Goal: Transaction & Acquisition: Book appointment/travel/reservation

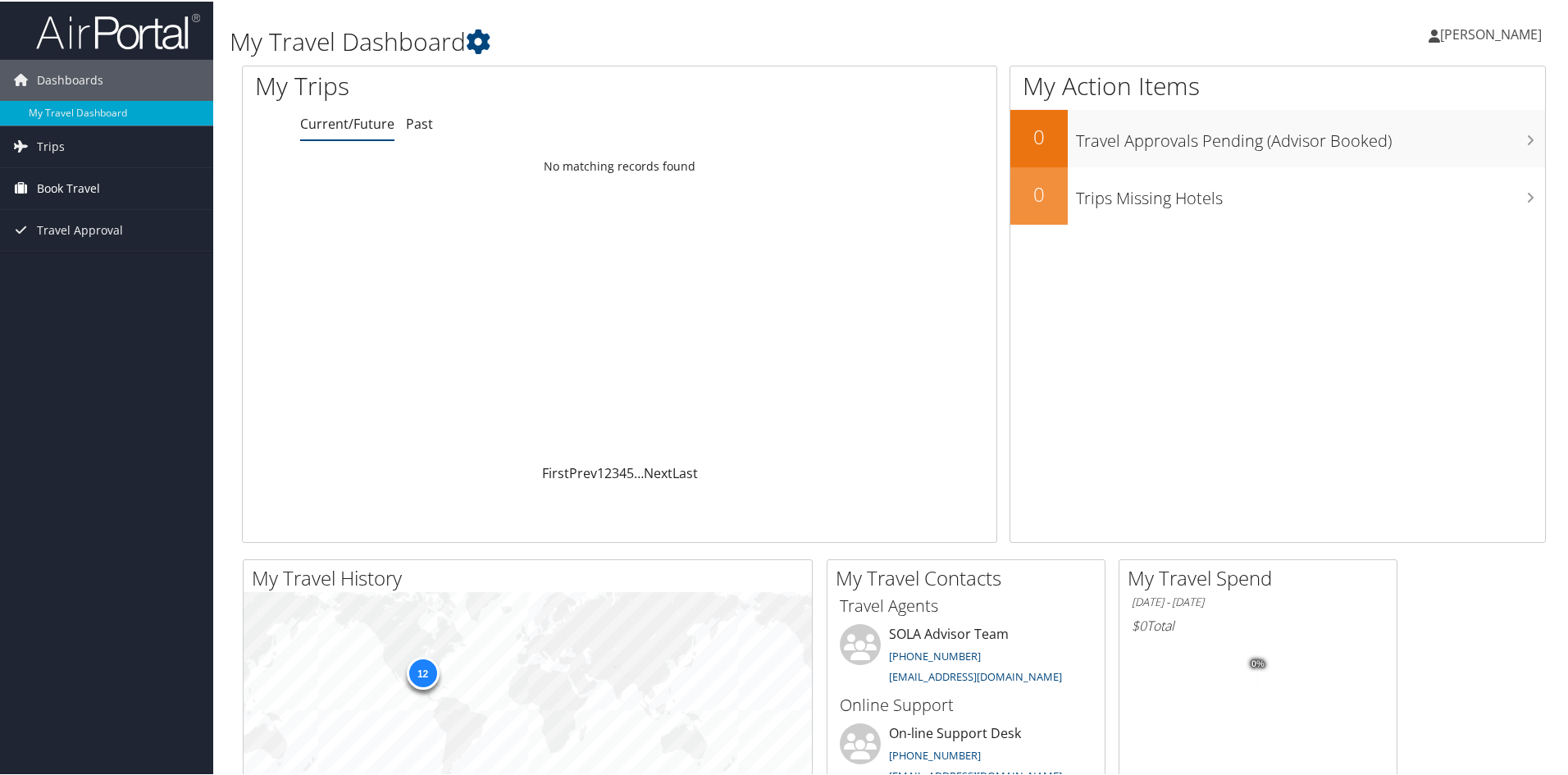
drag, startPoint x: 71, startPoint y: 189, endPoint x: 93, endPoint y: 184, distance: 22.6
click at [71, 189] on span "Book Travel" at bounding box center [68, 187] width 64 height 41
click at [121, 219] on link "Approval Request (Beta)" at bounding box center [107, 220] width 213 height 24
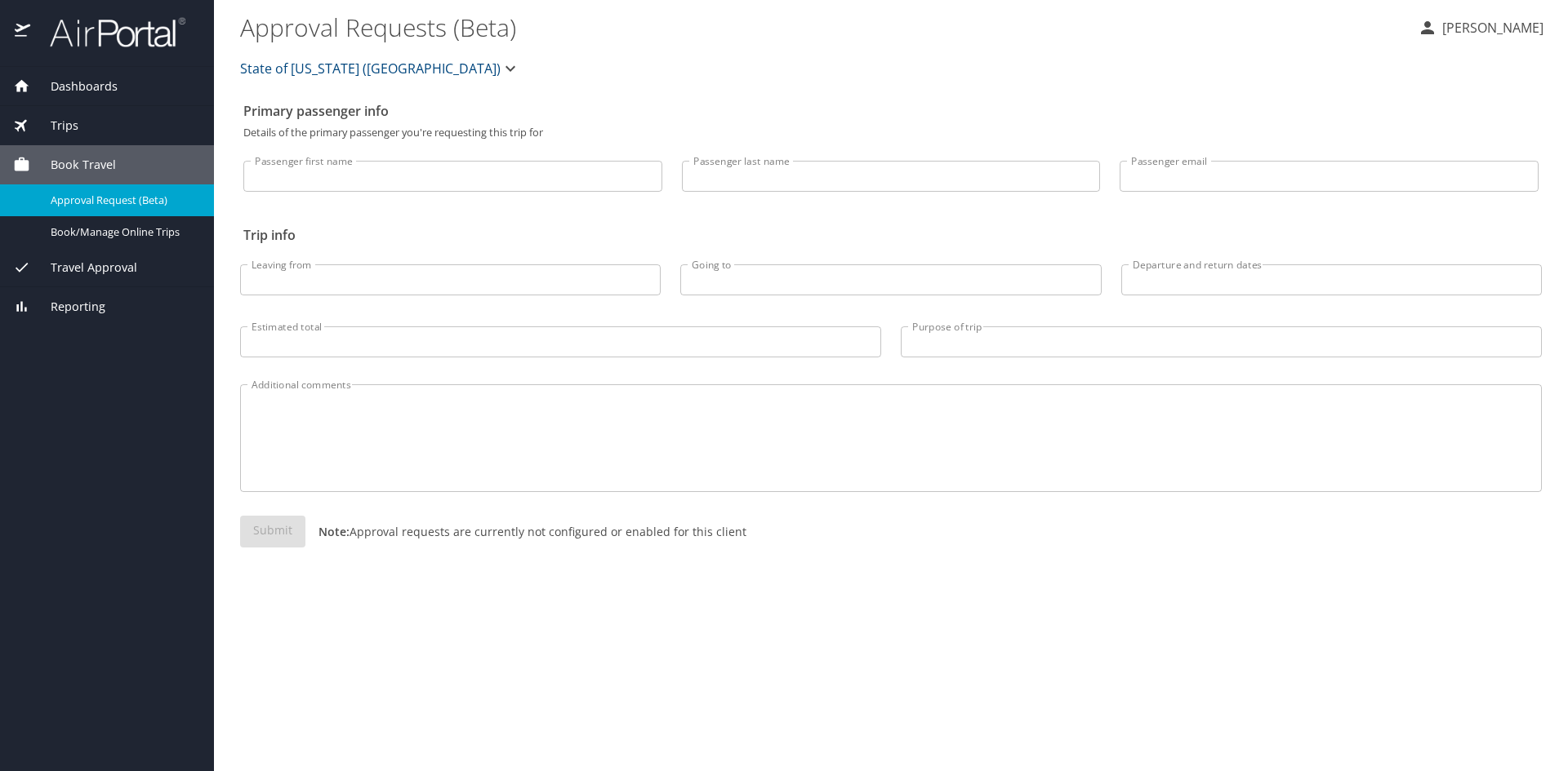
click at [358, 177] on input "Passenger first name" at bounding box center [453, 176] width 419 height 31
type input "Deborah"
type input "Jenkins"
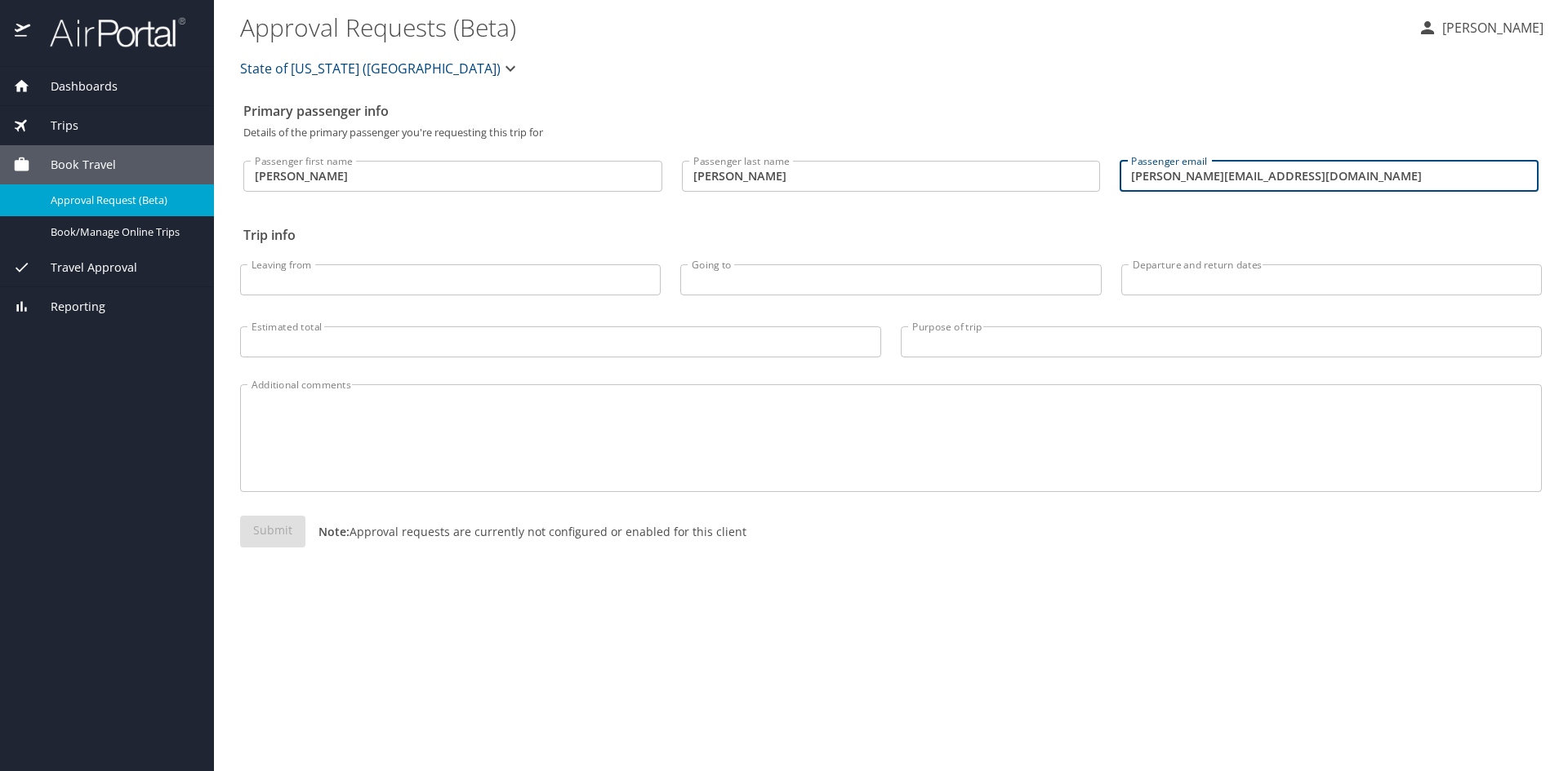
click at [1387, 171] on input "deborahjenkins@live.com" at bounding box center [1329, 176] width 419 height 31
type input "deborahjenkins1@northshorecollege.edu"
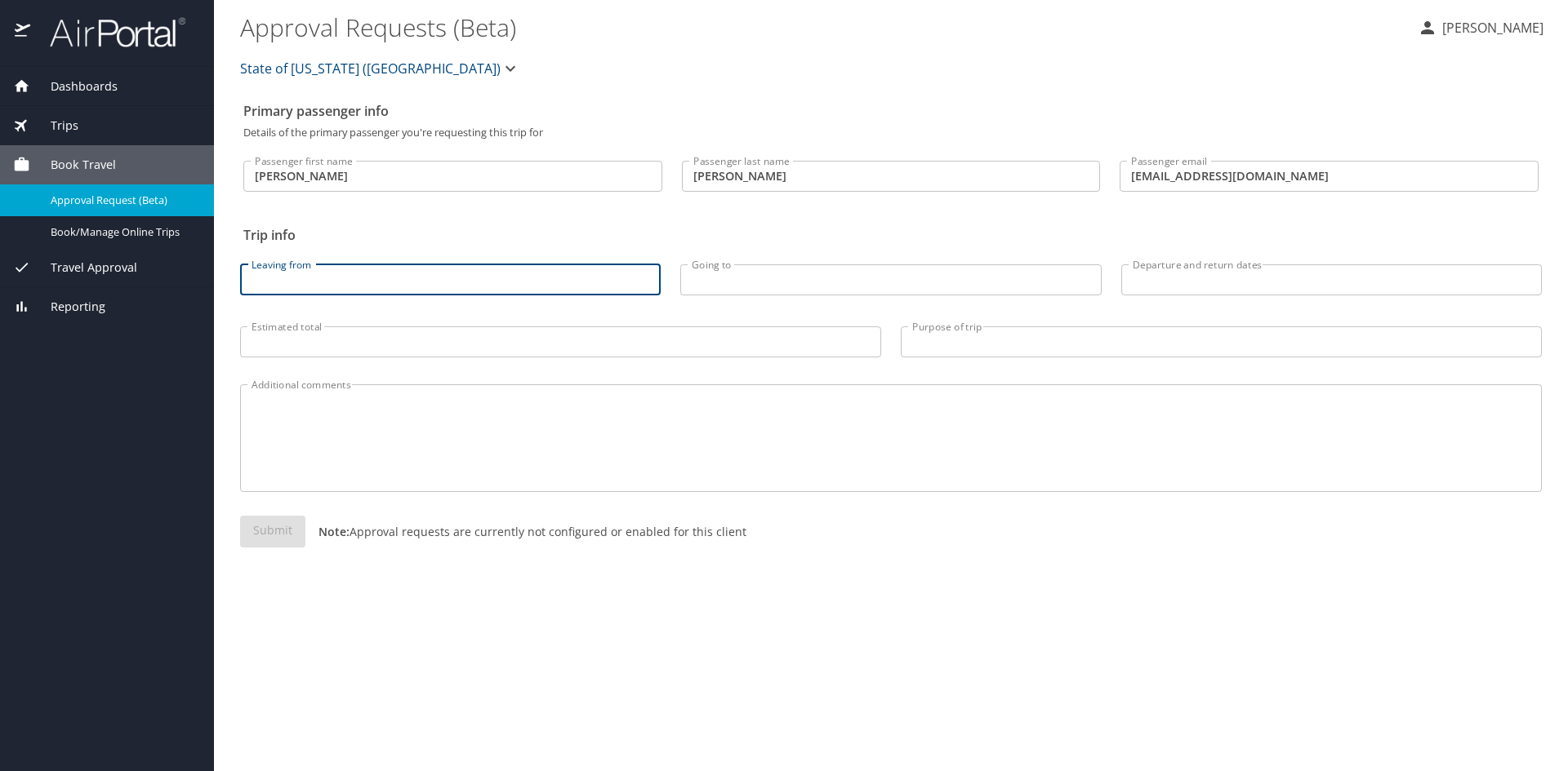
click at [456, 283] on input "Leaving from" at bounding box center [450, 279] width 421 height 31
click at [129, 234] on span "Book/Manage Online Trips" at bounding box center [122, 232] width 143 height 16
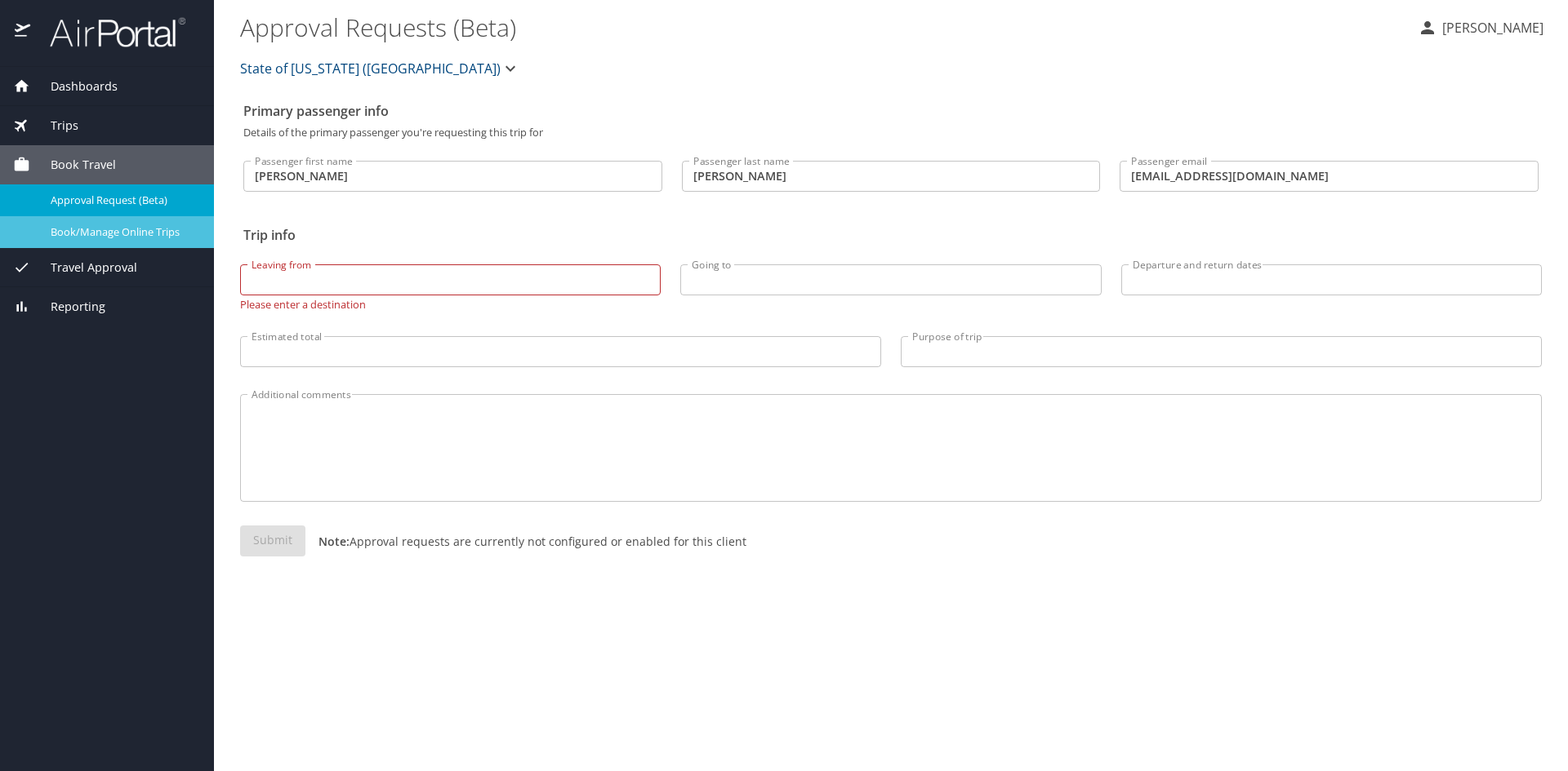
click at [156, 235] on span "Book/Manage Online Trips" at bounding box center [122, 232] width 143 height 16
